Goal: Task Accomplishment & Management: Manage account settings

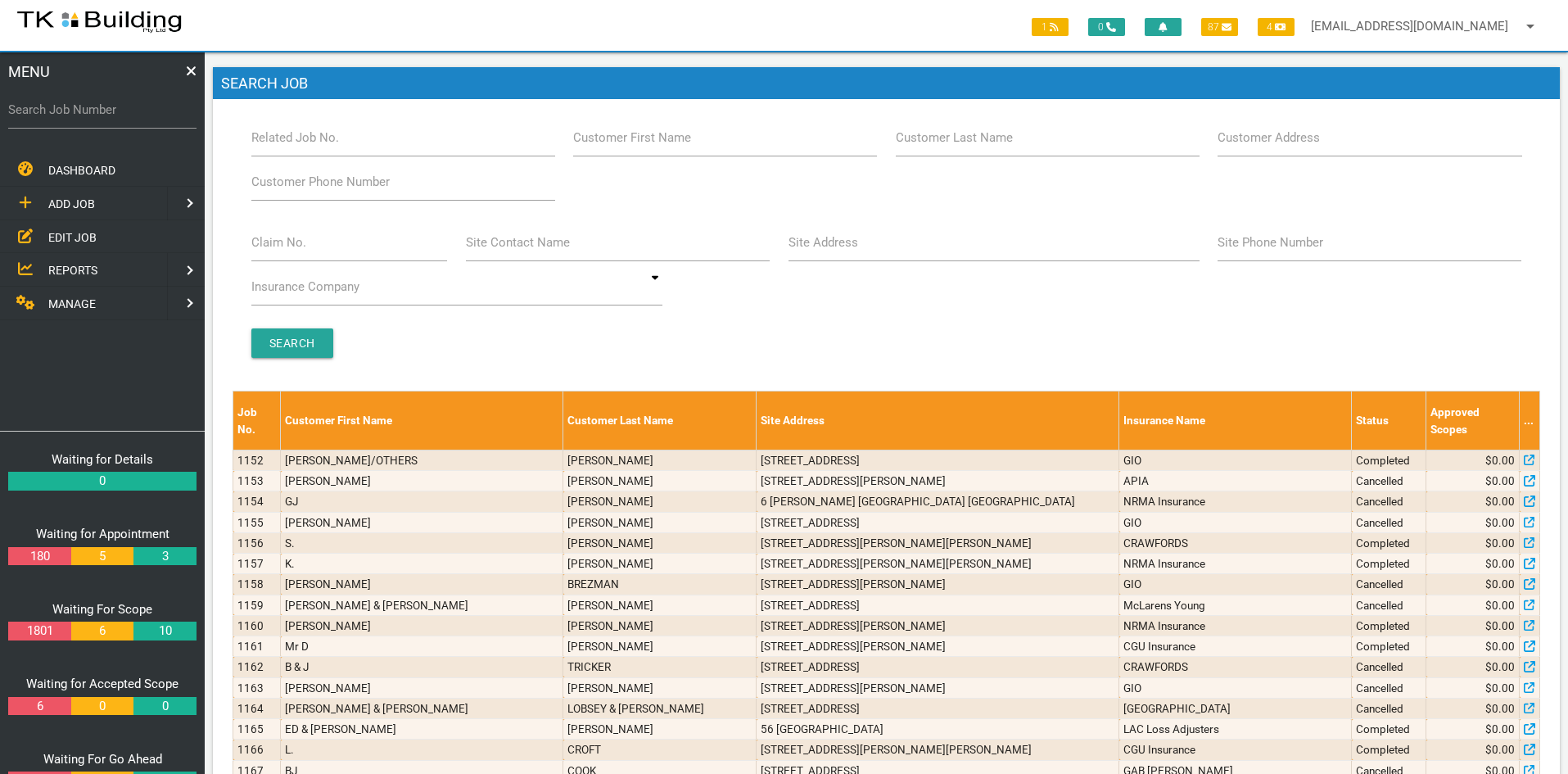
click at [910, 340] on div "Search" at bounding box center [886, 344] width 1290 height 30
click at [370, 147] on input "Related Job No." at bounding box center [403, 137] width 304 height 38
type input "27764"
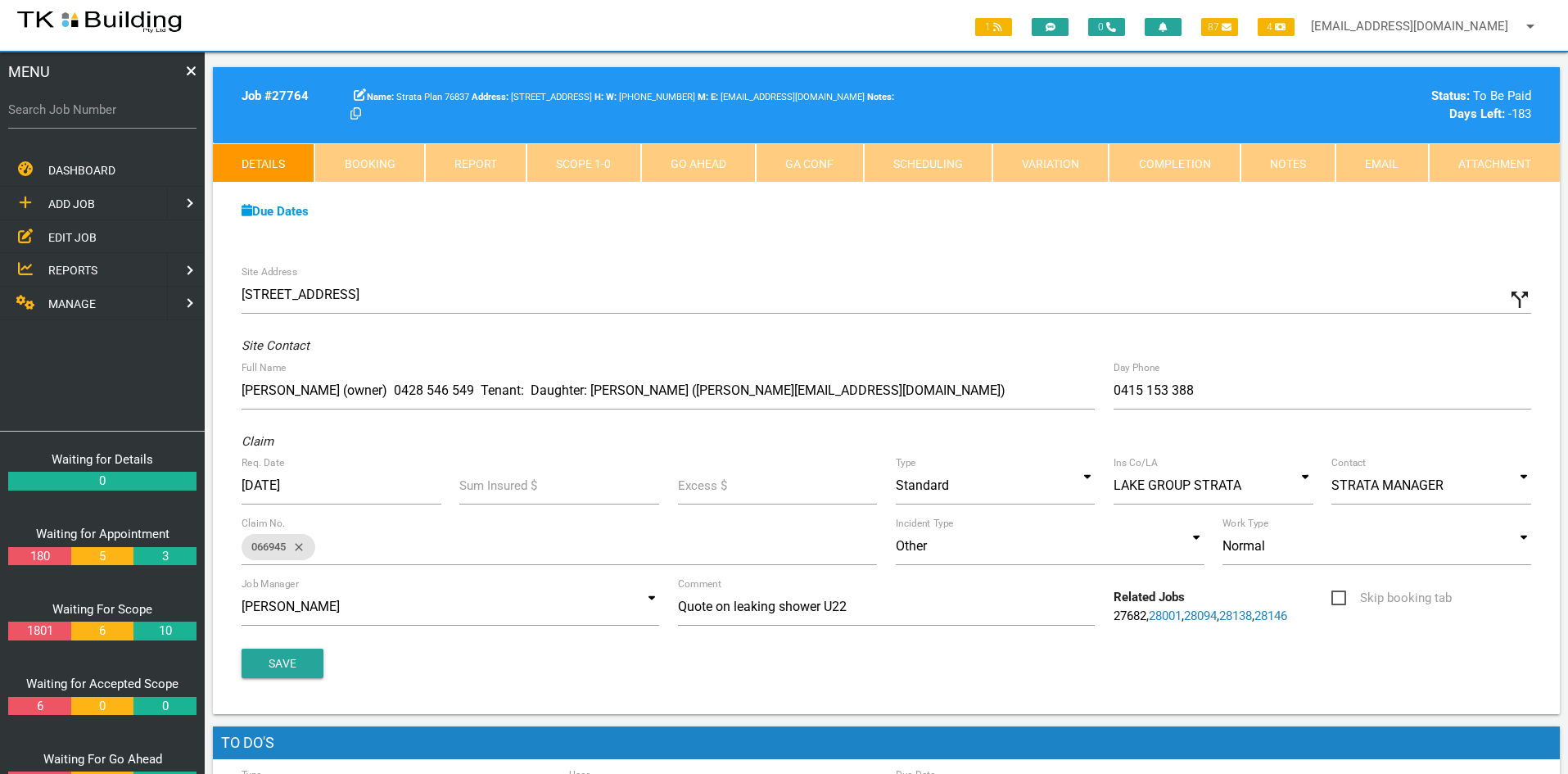
click at [63, 230] on span "EDIT JOB" at bounding box center [72, 237] width 48 height 13
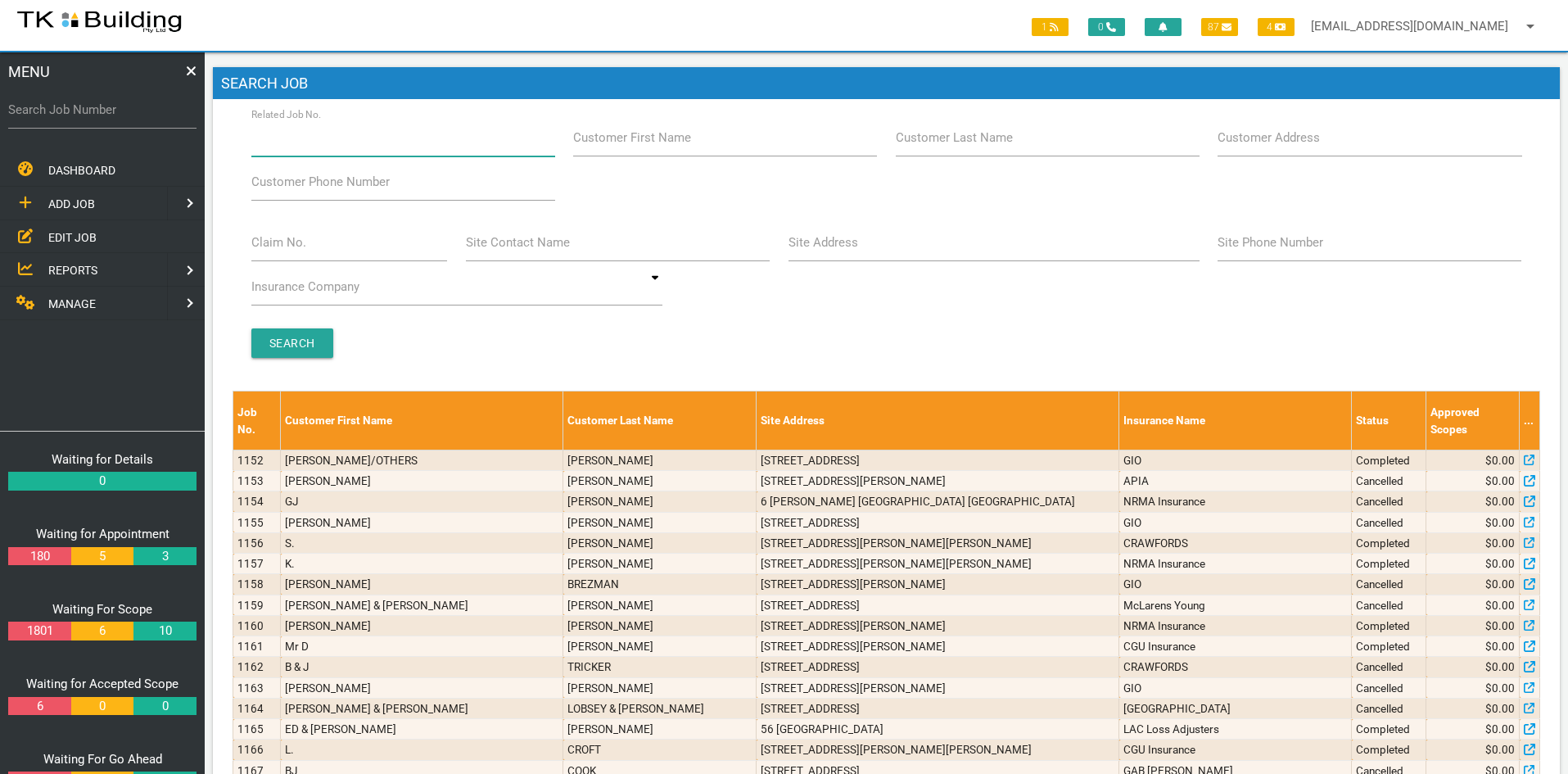
click at [363, 142] on input "Related Job No." at bounding box center [403, 137] width 304 height 38
type input "28074"
drag, startPoint x: 453, startPoint y: 353, endPoint x: 439, endPoint y: 349, distance: 14.6
click at [451, 353] on div "Search" at bounding box center [886, 344] width 1290 height 30
click at [296, 331] on input "Search" at bounding box center [292, 344] width 82 height 30
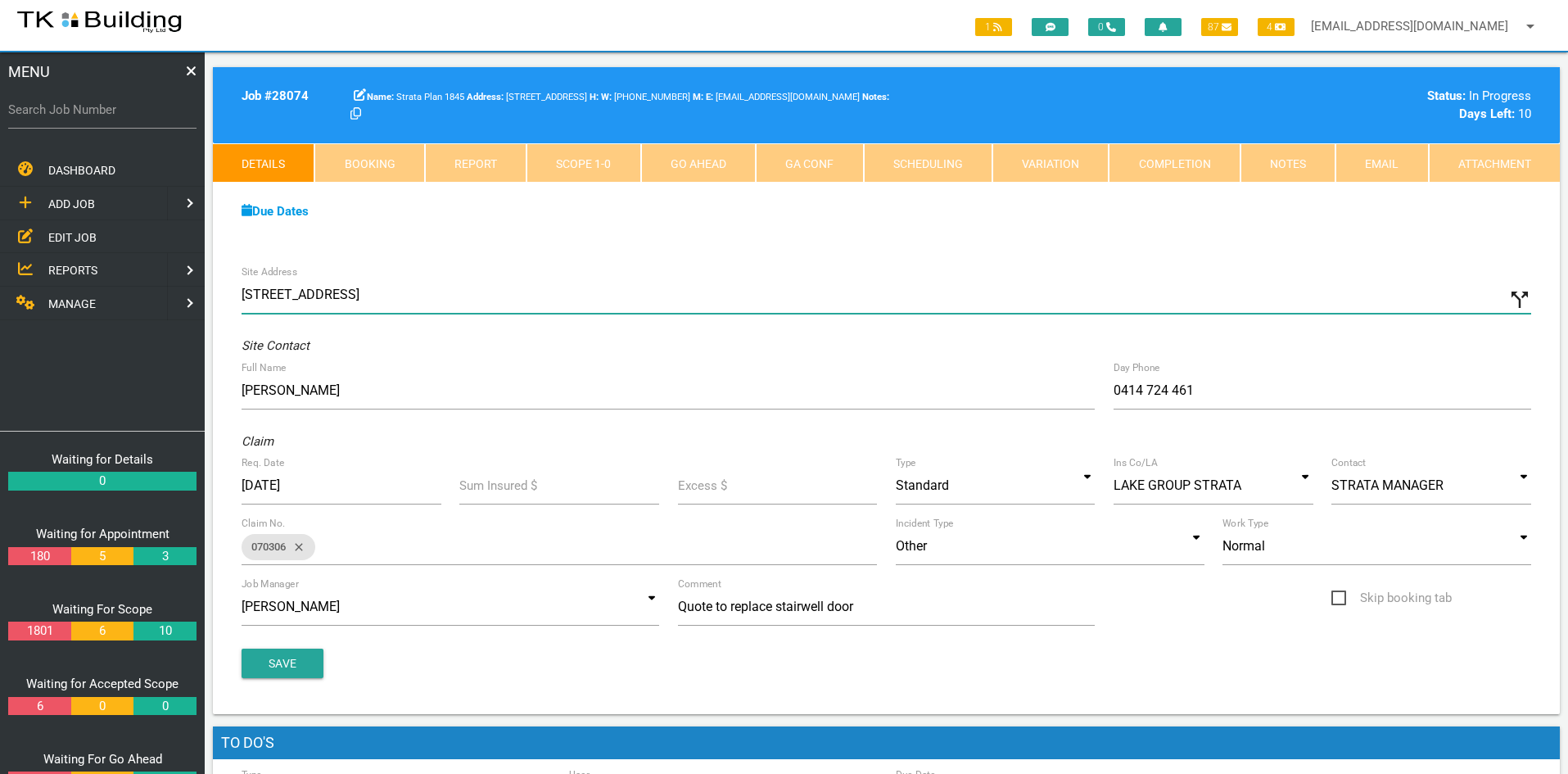
click at [830, 276] on input "[STREET_ADDRESS]" at bounding box center [886, 295] width 1290 height 38
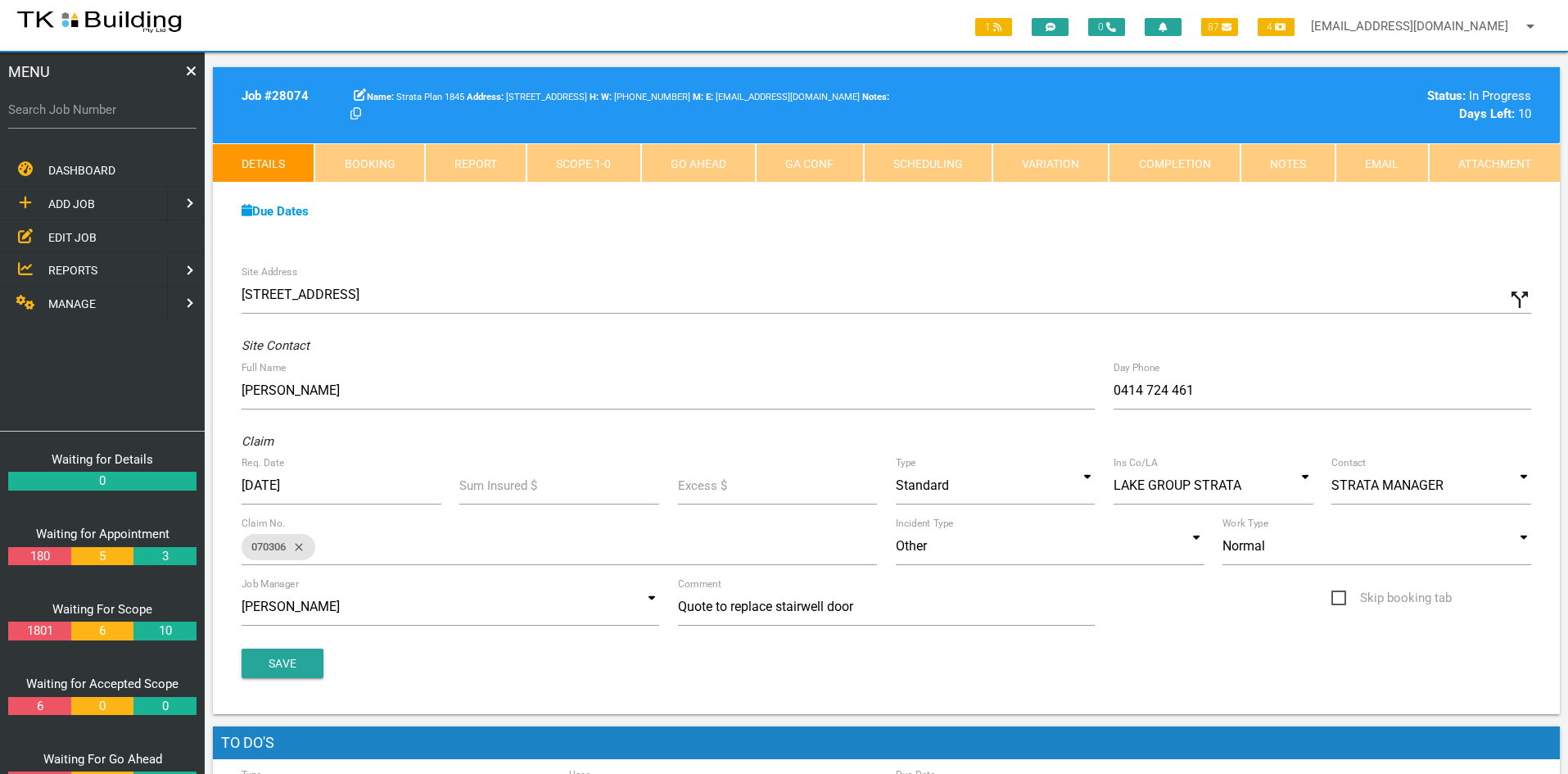
click at [1279, 171] on link "Notes" at bounding box center [1287, 163] width 95 height 40
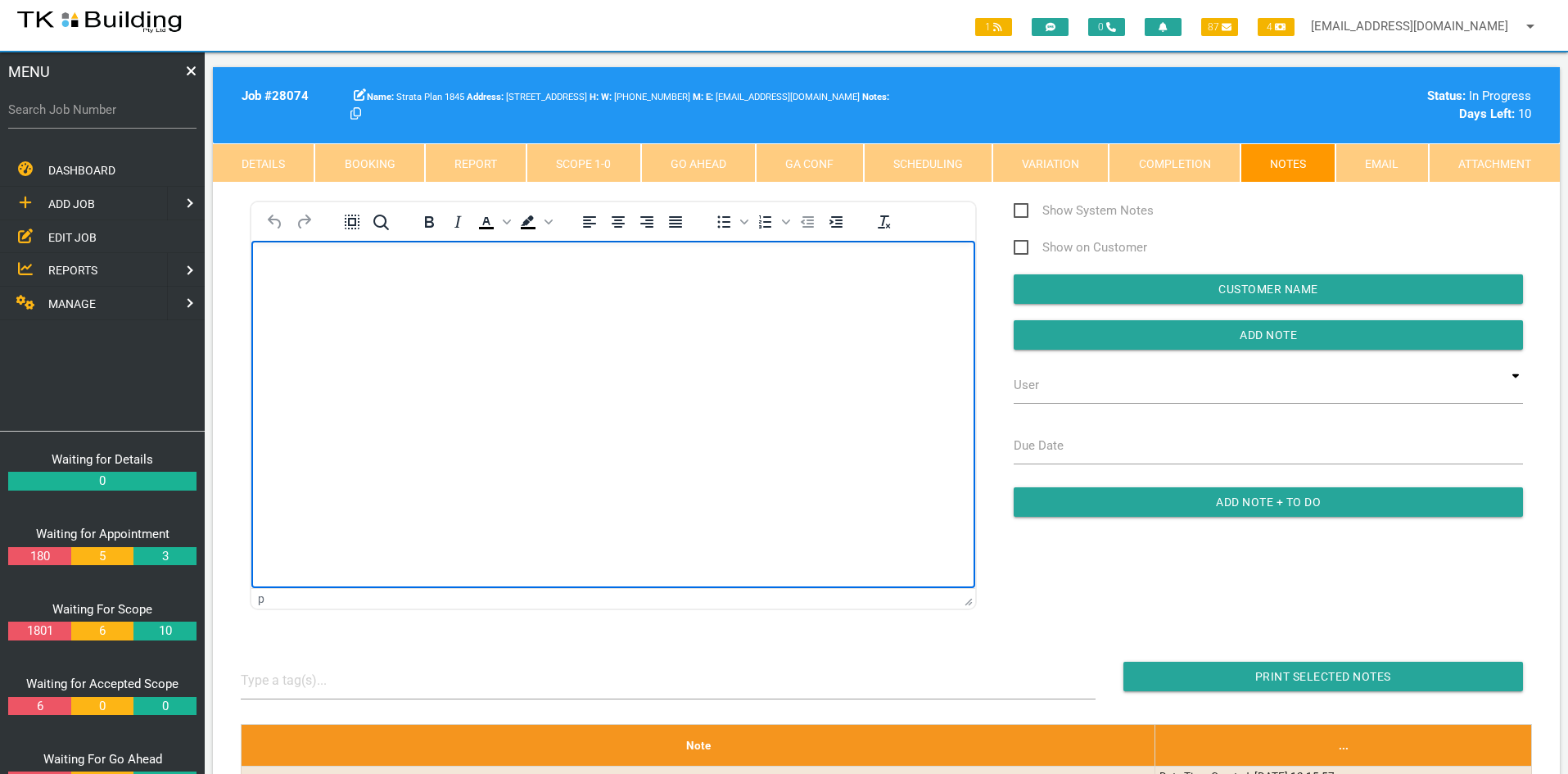
click at [535, 315] on html at bounding box center [613, 278] width 724 height 75
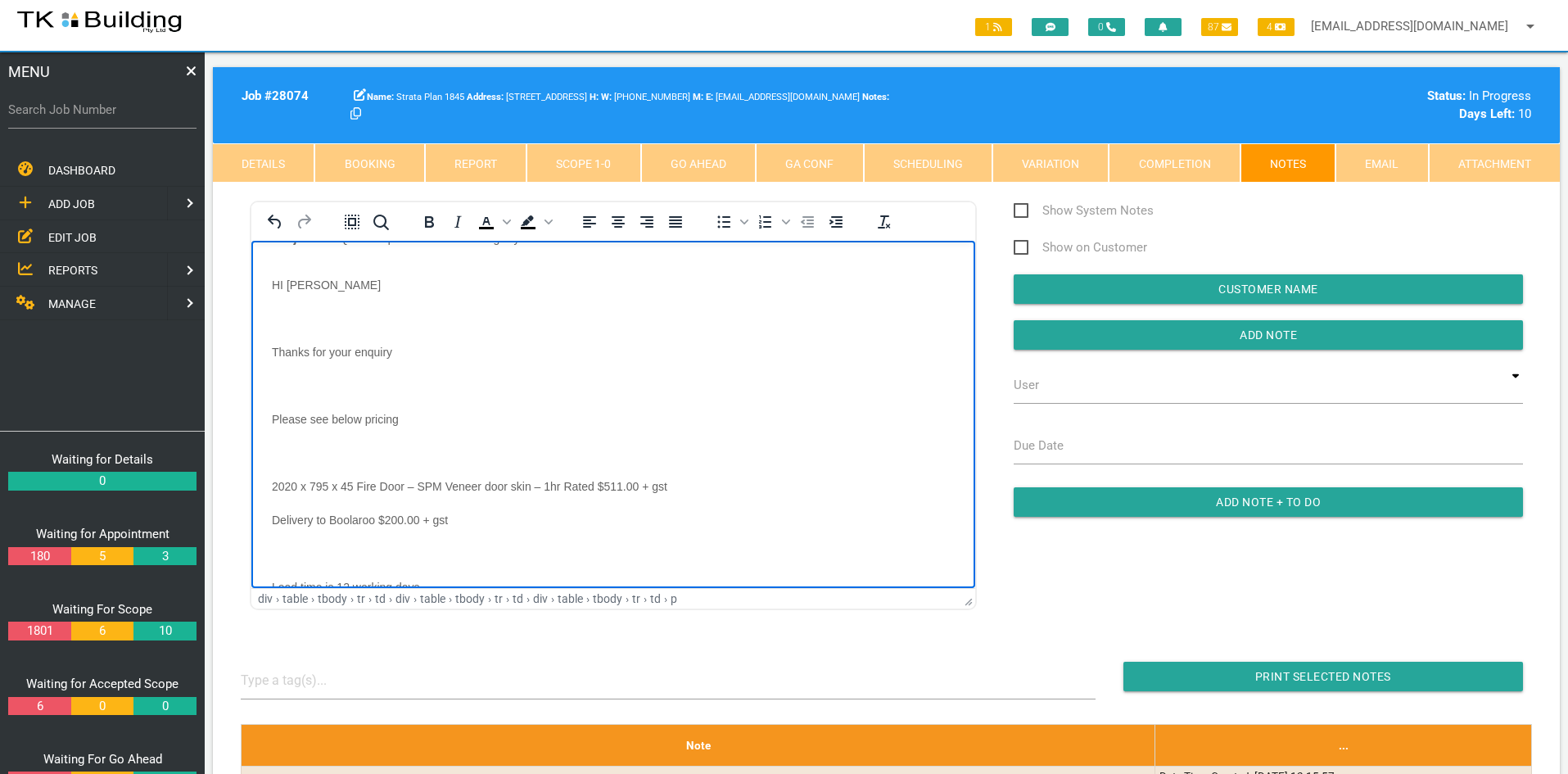
scroll to position [246, 0]
click at [1258, 334] on input "Add Note" at bounding box center [1268, 335] width 510 height 30
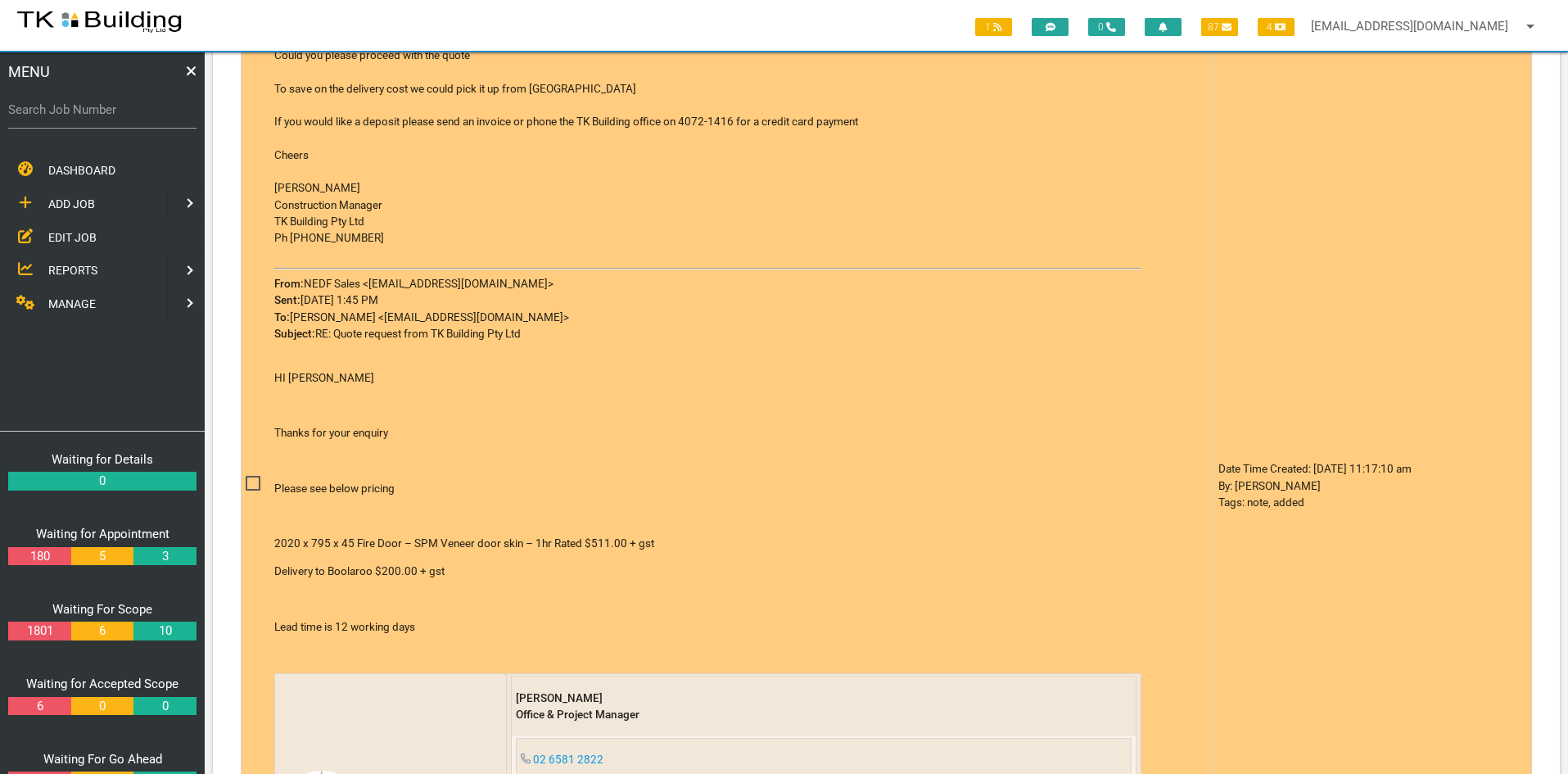
scroll to position [492, 0]
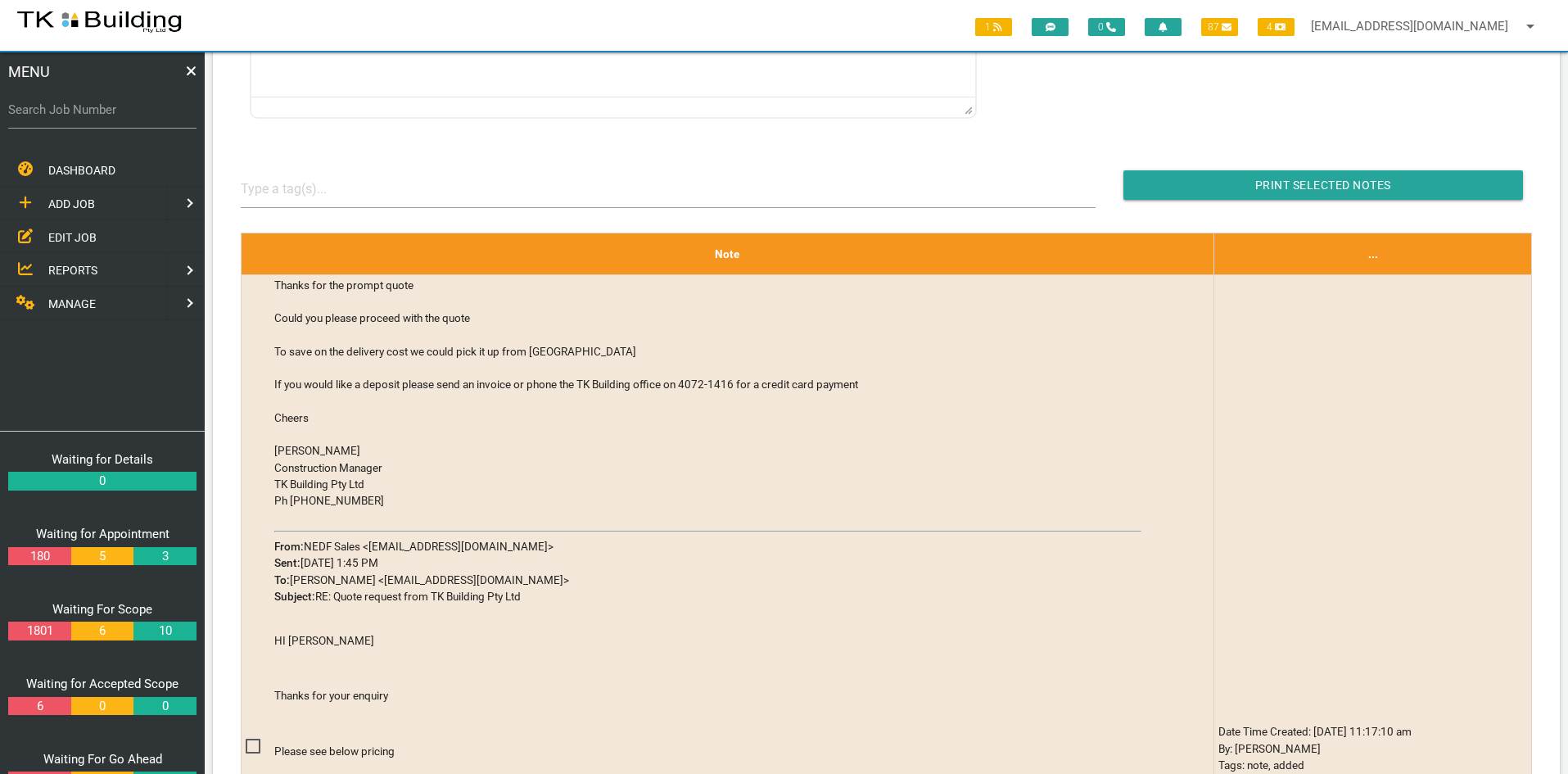
click at [61, 235] on span "EDIT JOB" at bounding box center [72, 237] width 48 height 13
